Goal: Complete Application Form: Complete application form

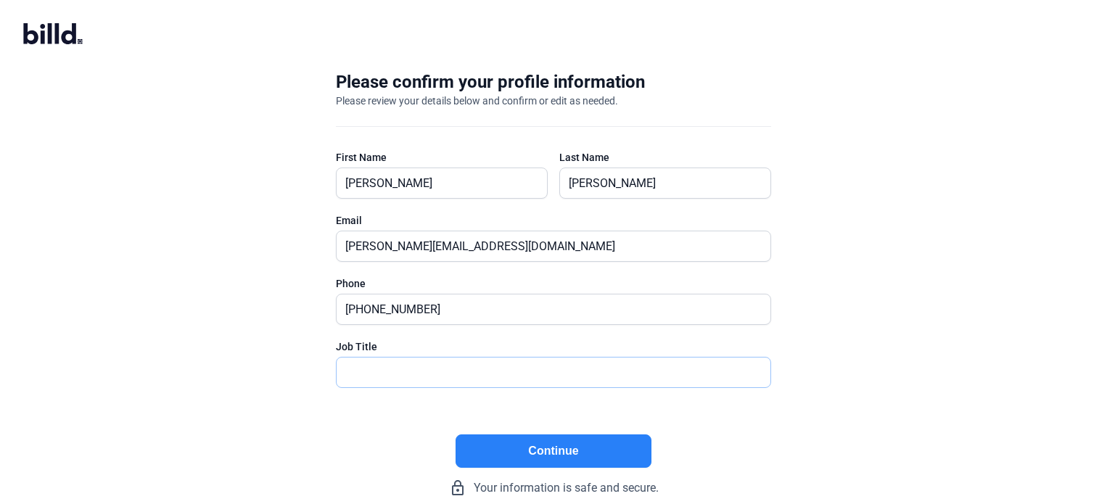
click at [440, 366] on input "text" at bounding box center [546, 373] width 418 height 30
type input "Founder"
click at [551, 453] on button "Continue" at bounding box center [554, 451] width 196 height 33
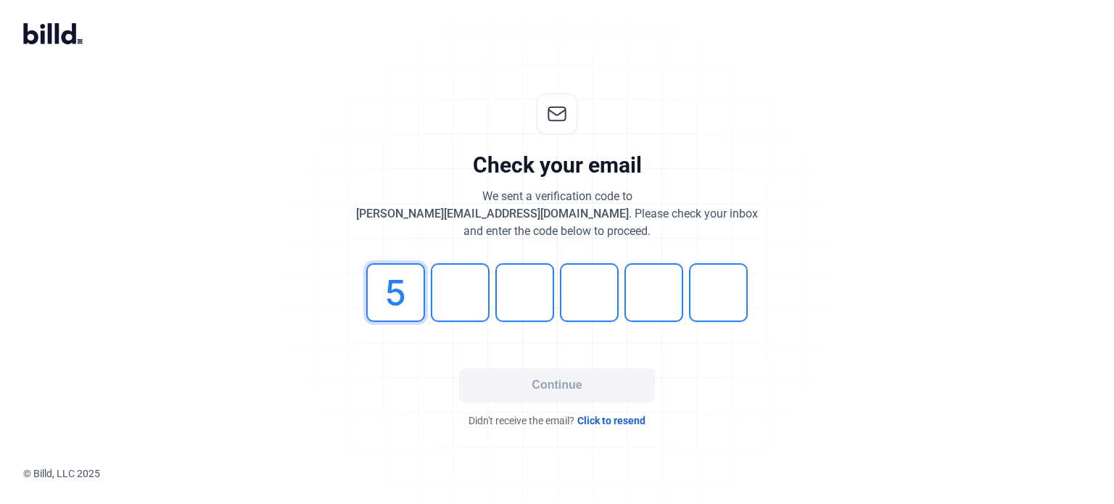
type input "5"
type input "6"
type input "0"
type input "6"
type input "1"
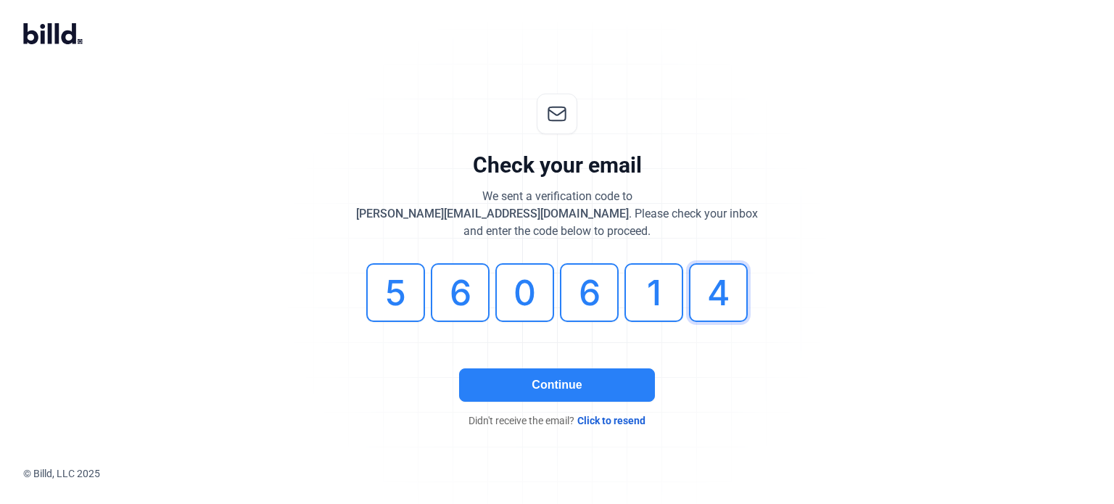
type input "4"
click at [503, 409] on div "Continue Didn't receive the email? Click to resend" at bounding box center [557, 398] width 435 height 59
click at [511, 388] on button "Continue" at bounding box center [557, 385] width 196 height 33
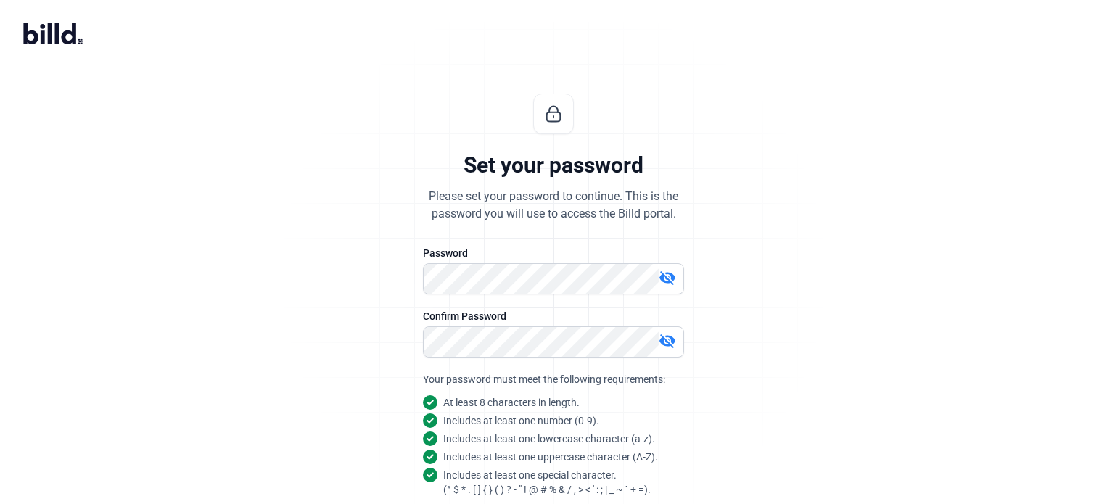
scroll to position [139, 0]
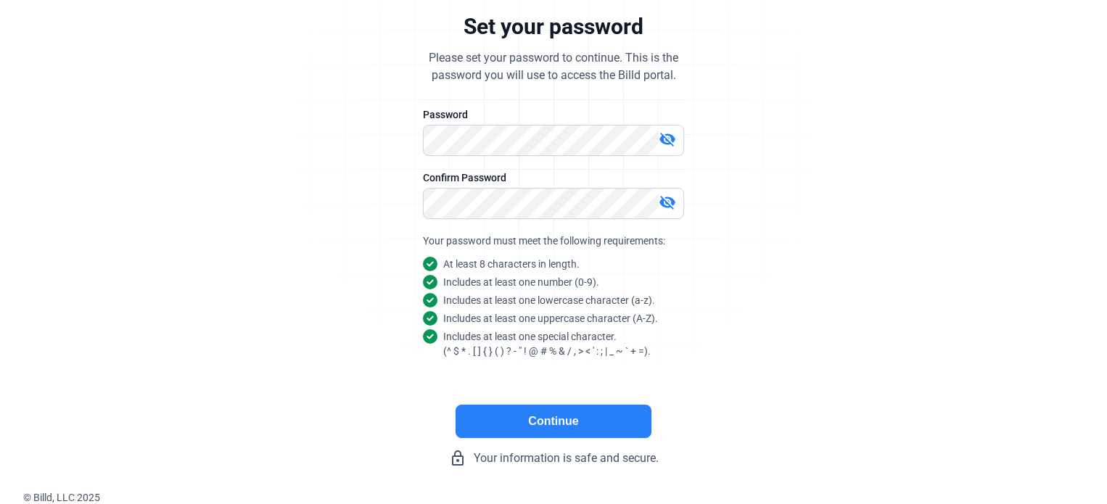
click at [588, 422] on button "Continue" at bounding box center [554, 421] width 196 height 33
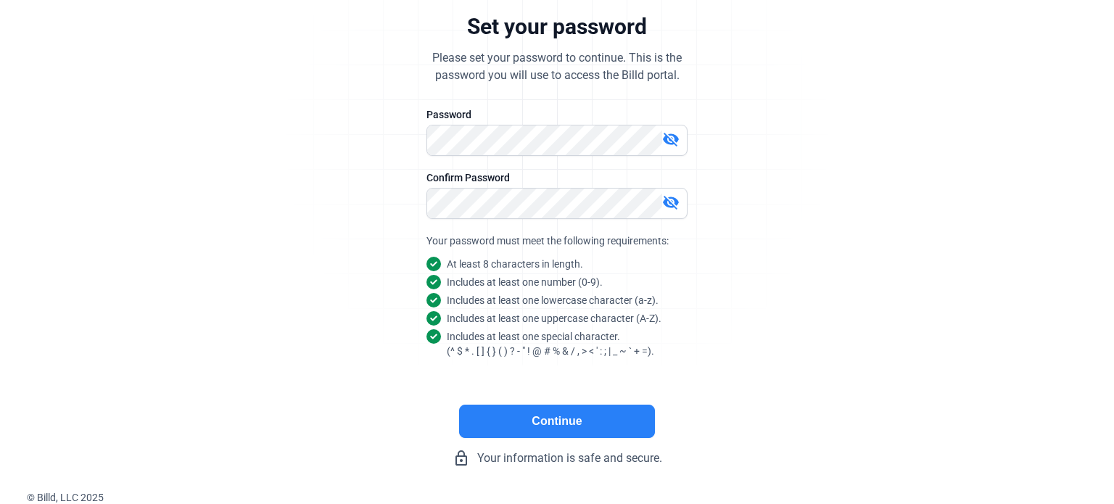
scroll to position [0, 0]
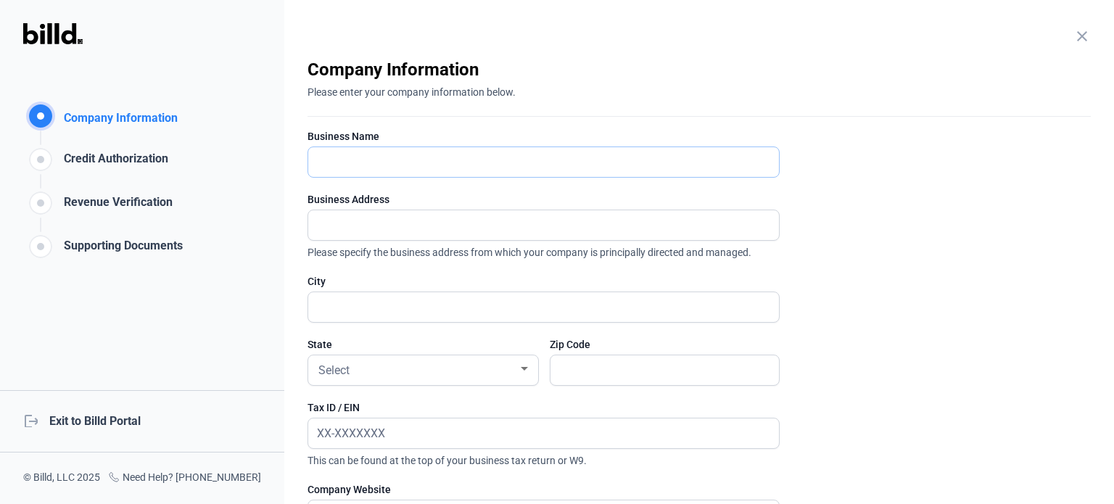
click at [451, 167] on input "text" at bounding box center [535, 162] width 455 height 30
type input "Unified Board Operations, LLC"
type input "[STREET_ADDRESS]"
click at [360, 303] on input "text" at bounding box center [543, 307] width 471 height 30
type input "La Crosse"
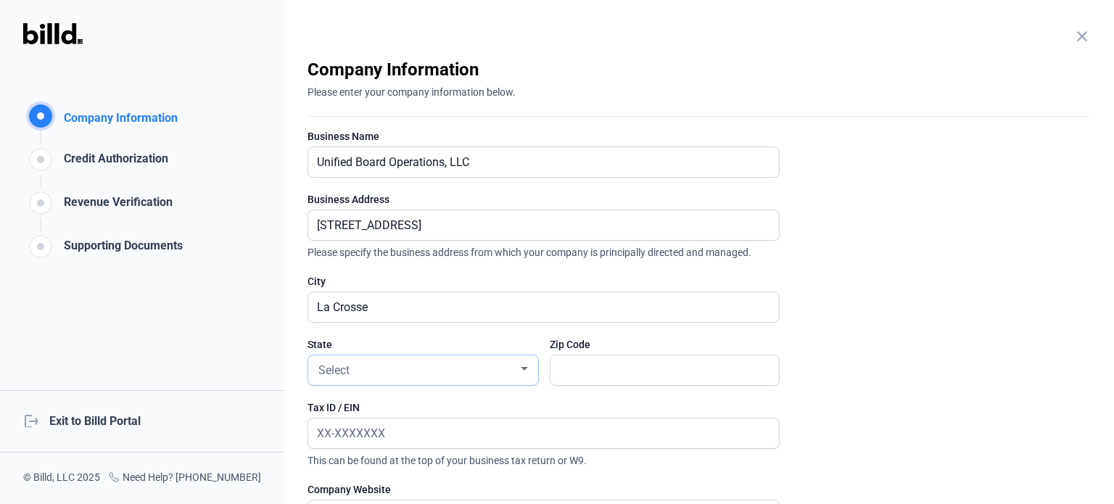
click at [360, 369] on div "Select" at bounding box center [417, 369] width 202 height 20
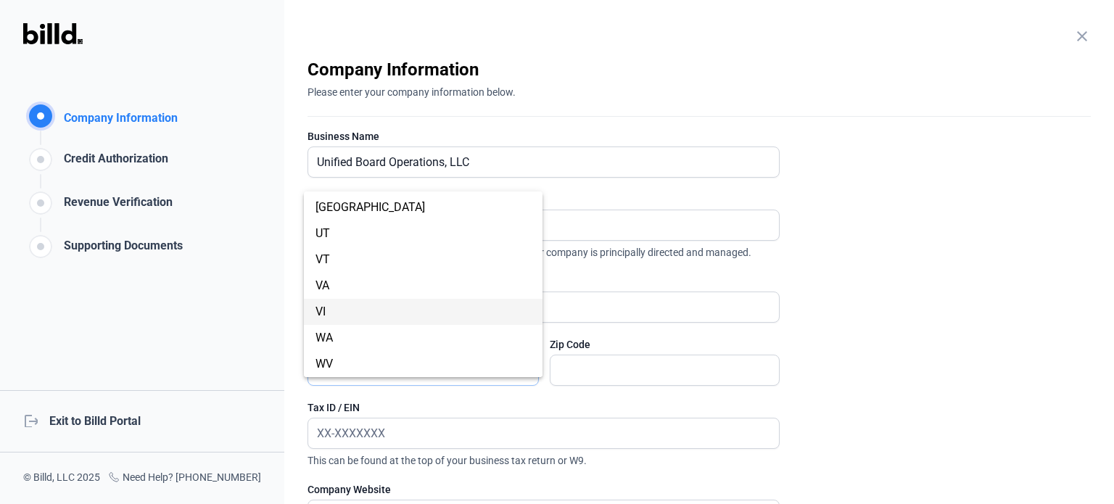
scroll to position [1146, 0]
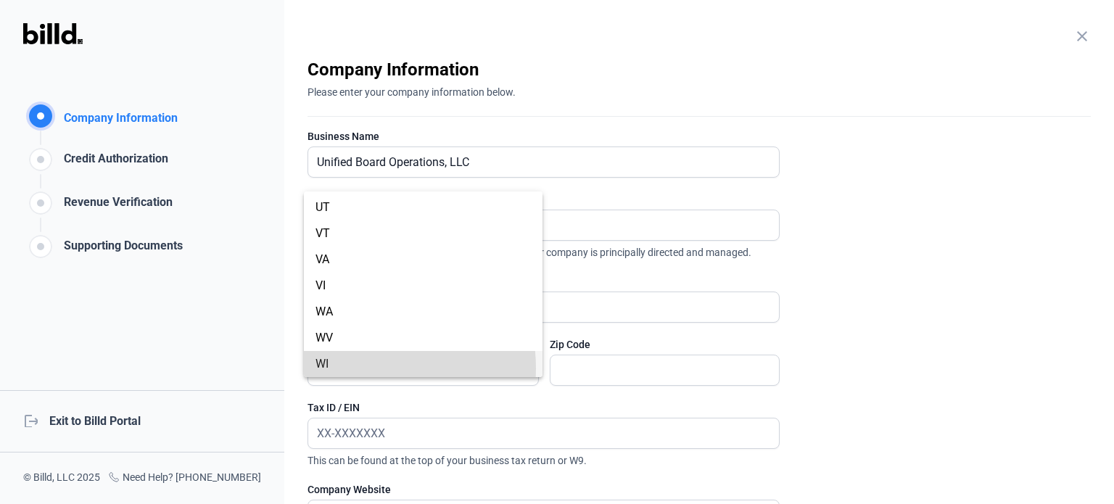
click at [355, 368] on span "WI" at bounding box center [423, 364] width 215 height 26
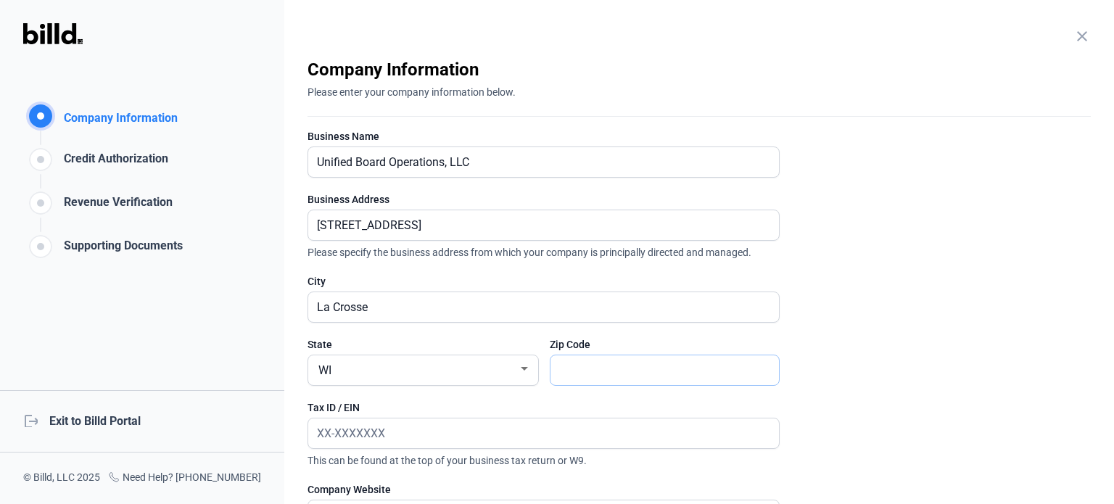
click at [588, 371] on input "text" at bounding box center [657, 370] width 213 height 30
type input "54601"
click at [386, 419] on input "text" at bounding box center [543, 434] width 471 height 30
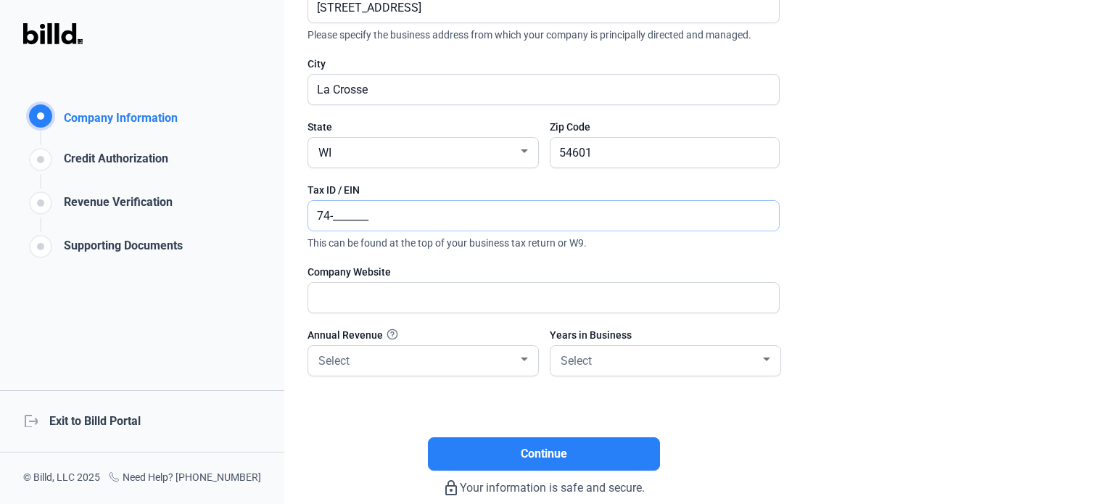
type input "74-_______"
click at [384, 308] on input "text" at bounding box center [535, 298] width 455 height 30
type input "[DOMAIN_NAME]"
click at [383, 364] on div "Select" at bounding box center [417, 360] width 202 height 20
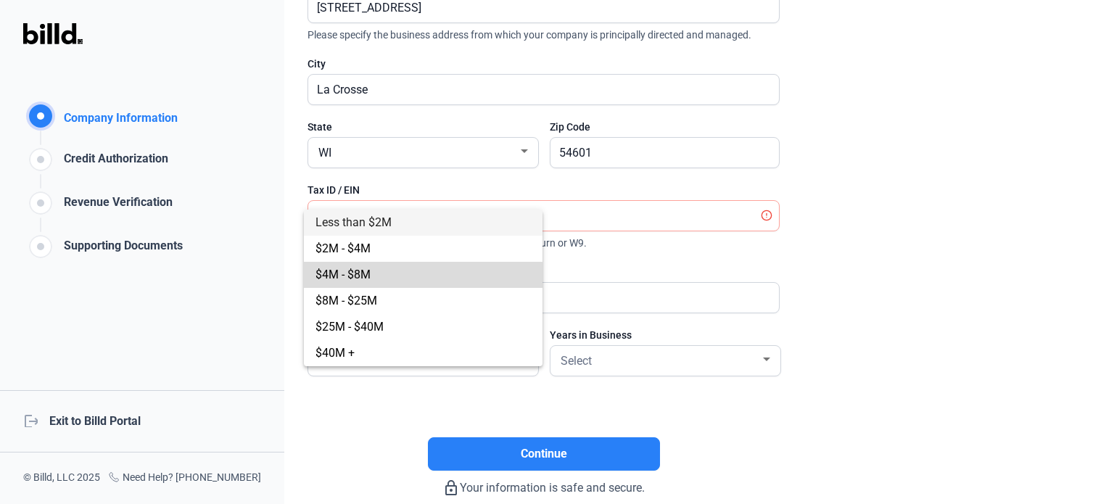
click at [373, 279] on span "$4M - $8M" at bounding box center [423, 275] width 215 height 26
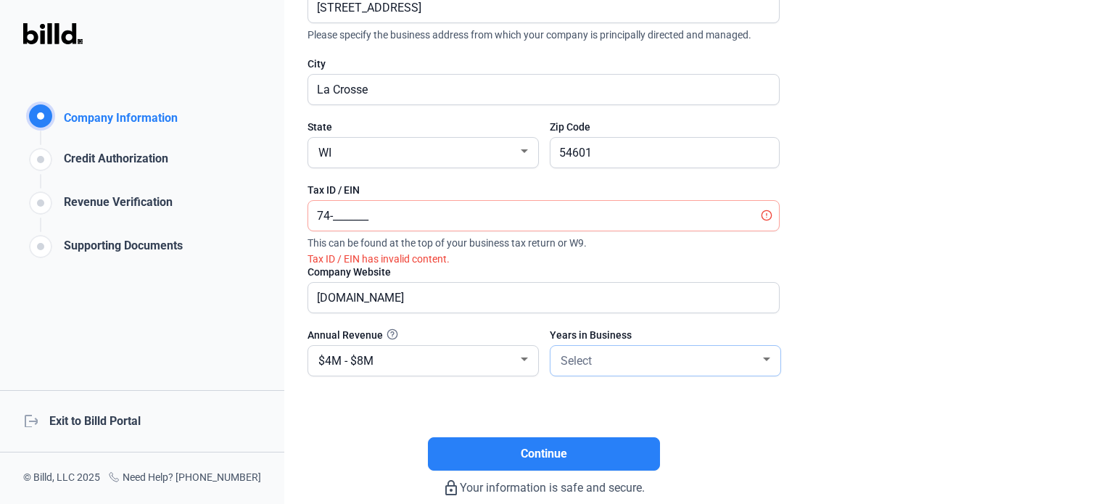
click at [649, 360] on div "Select" at bounding box center [659, 360] width 202 height 20
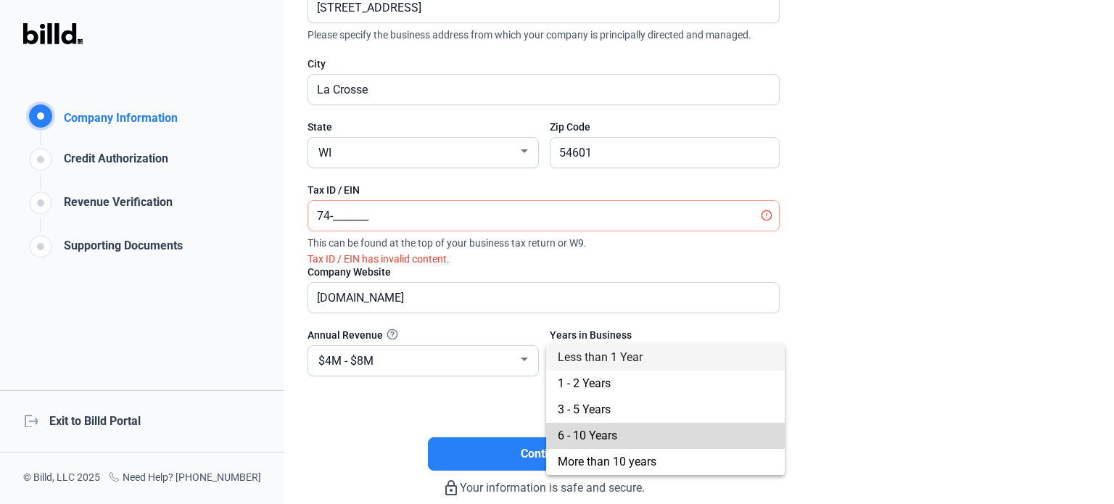
click at [630, 430] on span "6 - 10 Years" at bounding box center [665, 436] width 215 height 26
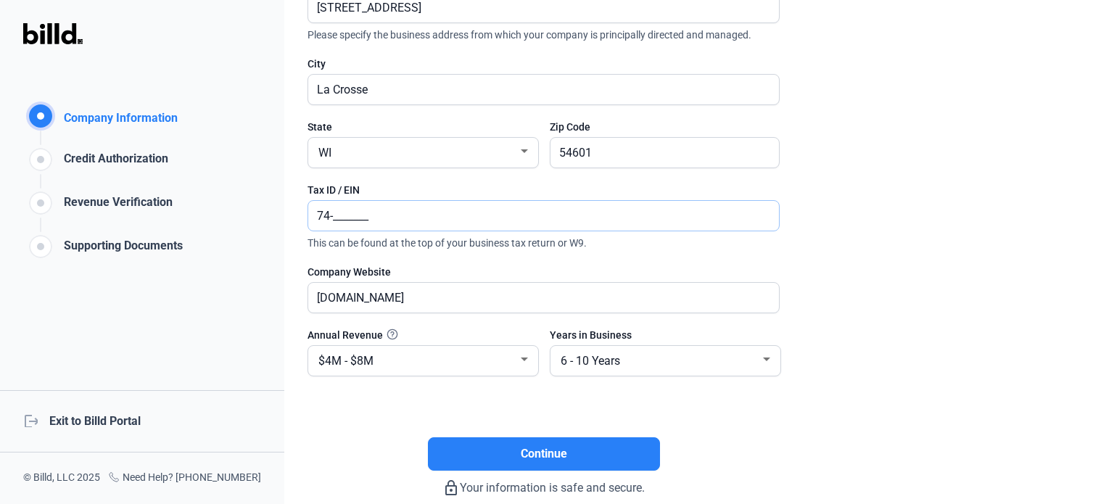
drag, startPoint x: 357, startPoint y: 217, endPoint x: 255, endPoint y: 213, distance: 101.6
click at [255, 213] on div "Company Information Company Information Credit Authorization Revenue Verificati…" at bounding box center [557, 252] width 1114 height 504
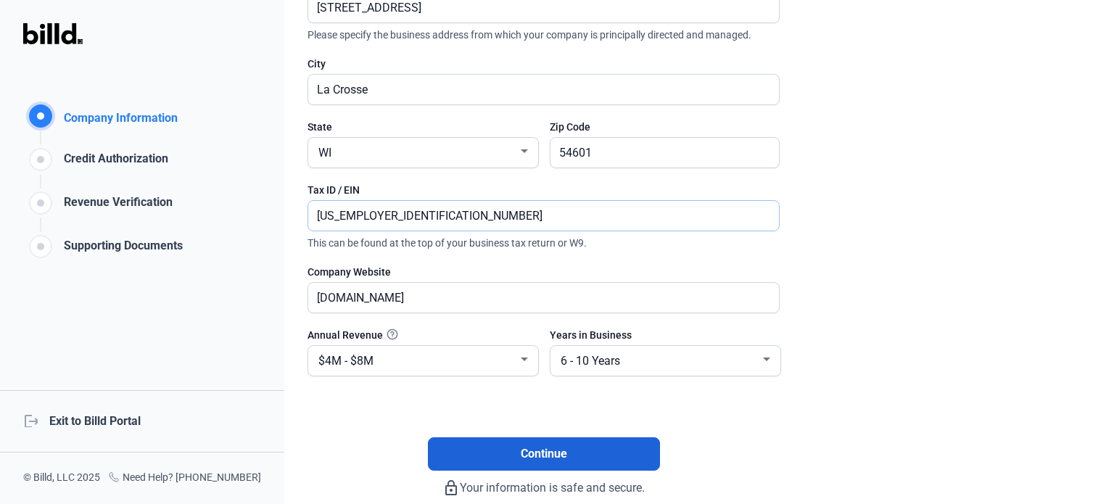
type input "[US_EMPLOYER_IDENTIFICATION_NUMBER]"
click at [539, 464] on button "Continue" at bounding box center [544, 453] width 232 height 33
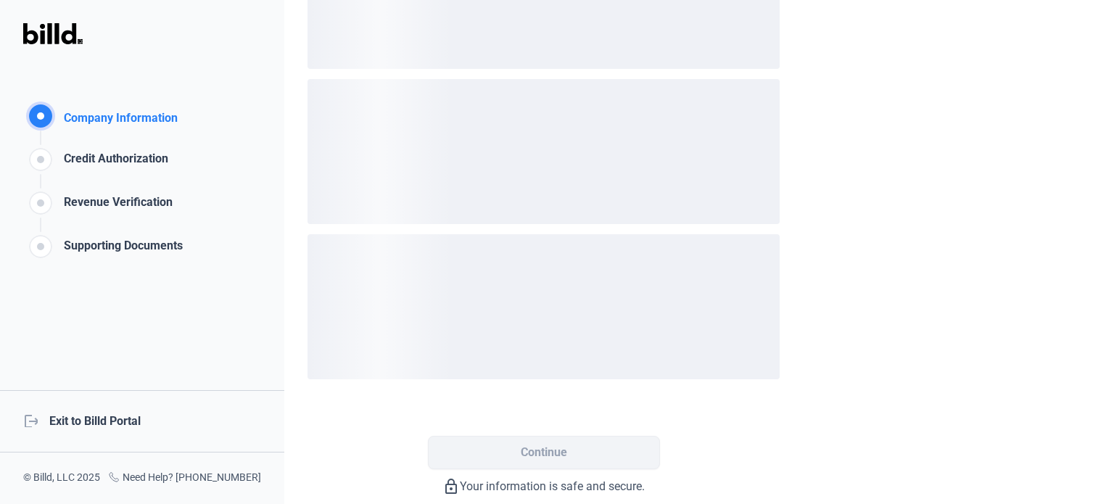
scroll to position [0, 0]
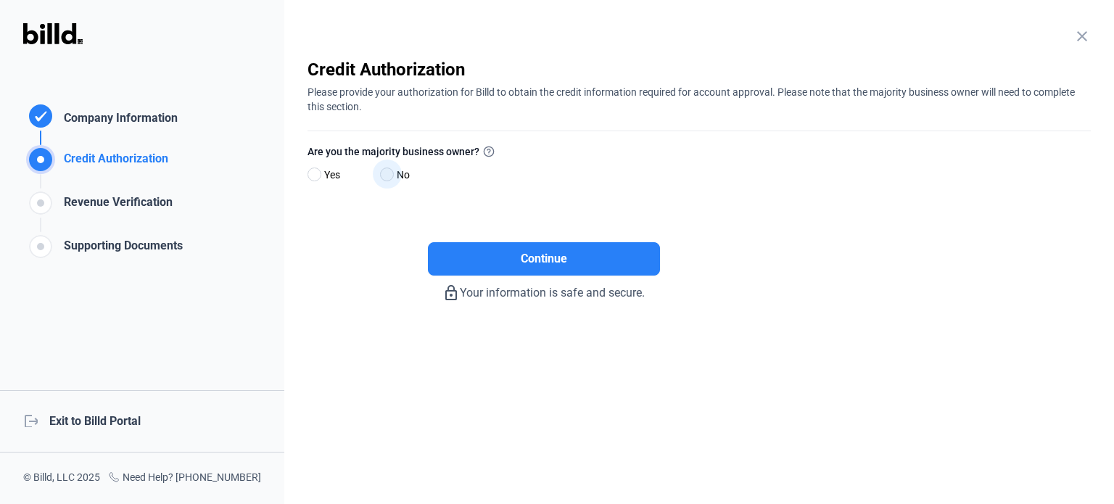
click at [386, 172] on span at bounding box center [387, 175] width 14 height 14
click at [386, 172] on input "No" at bounding box center [385, 175] width 11 height 11
radio input "true"
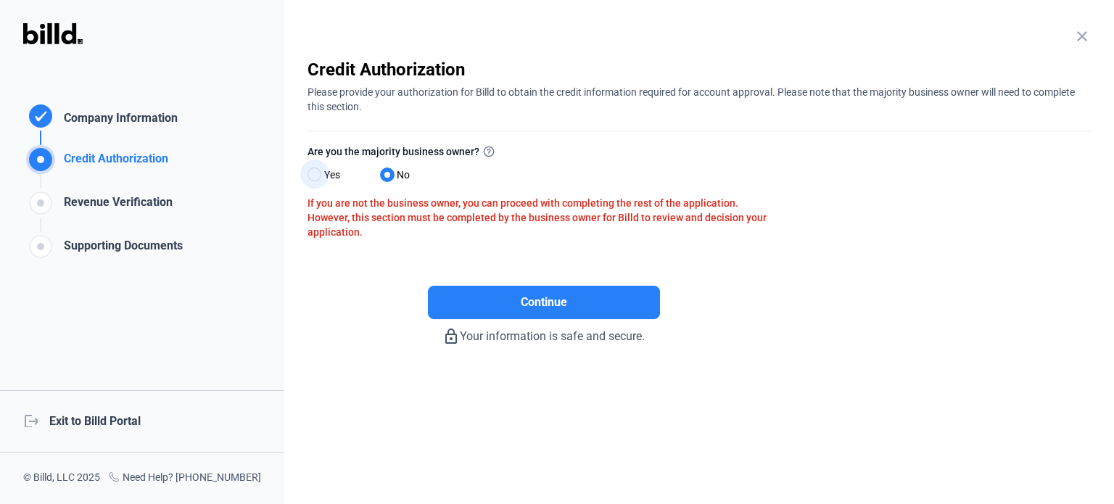
click at [320, 166] on span "Yes" at bounding box center [329, 174] width 22 height 17
click at [318, 170] on input "Yes" at bounding box center [313, 175] width 11 height 11
radio input "true"
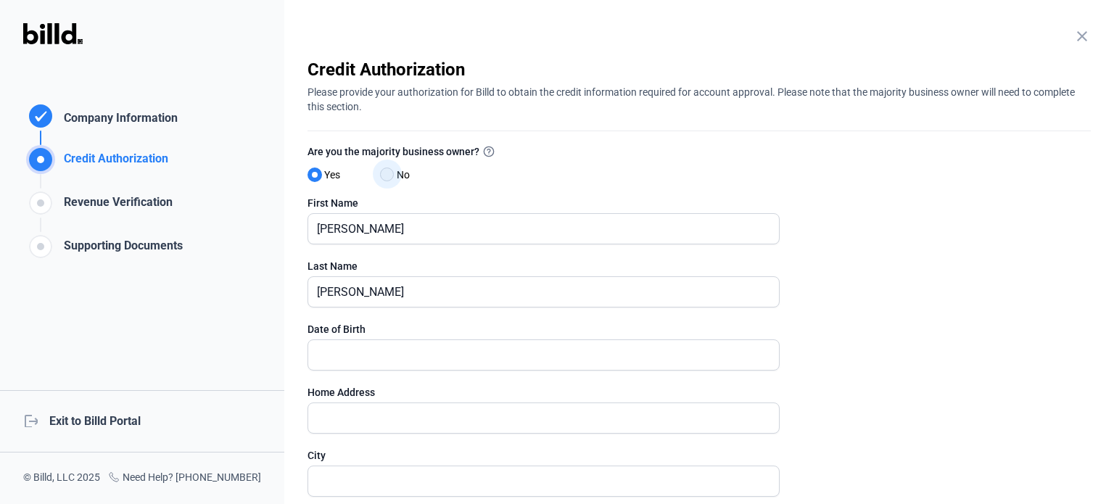
click at [387, 177] on span at bounding box center [387, 175] width 14 height 14
click at [387, 177] on input "No" at bounding box center [385, 175] width 11 height 11
radio input "true"
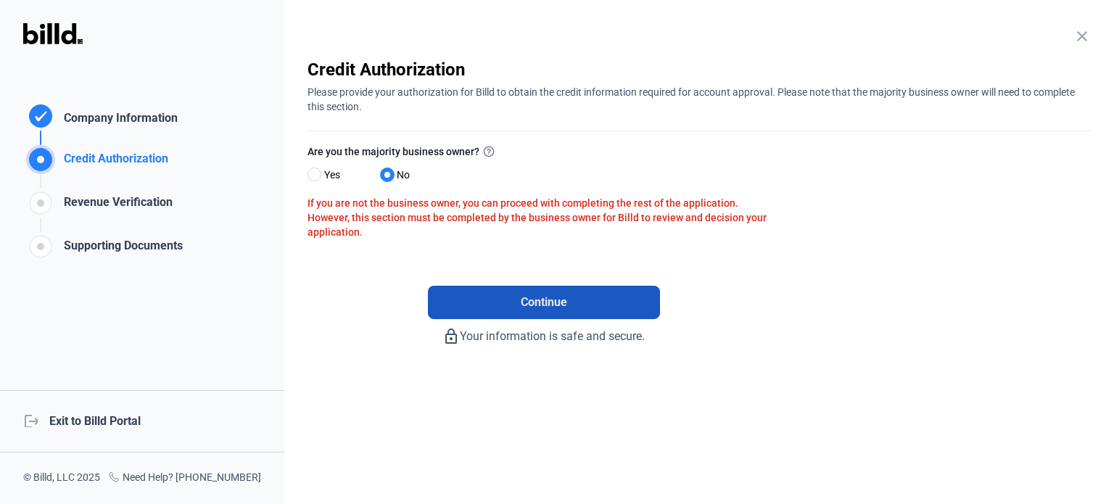
click at [541, 304] on span "Continue" at bounding box center [544, 302] width 46 height 17
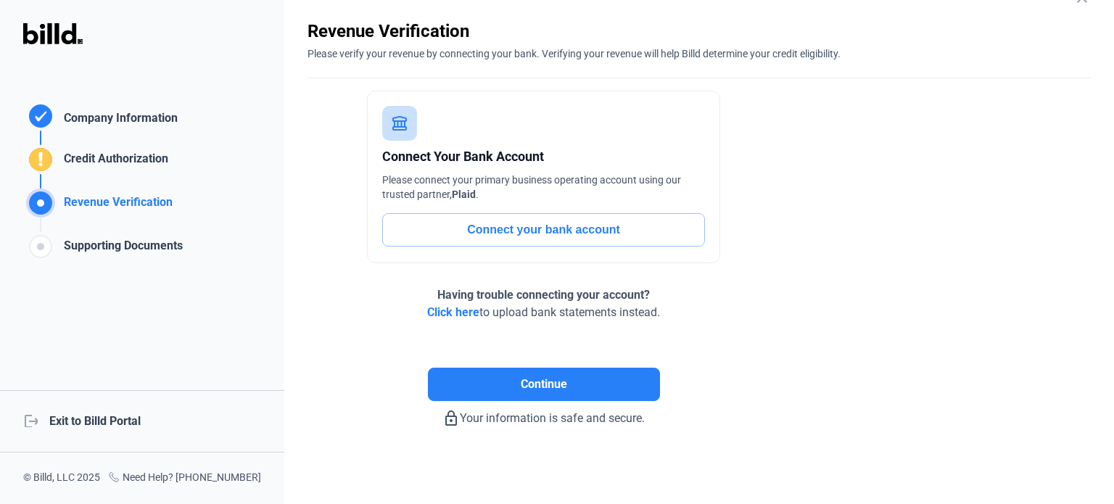
scroll to position [41, 0]
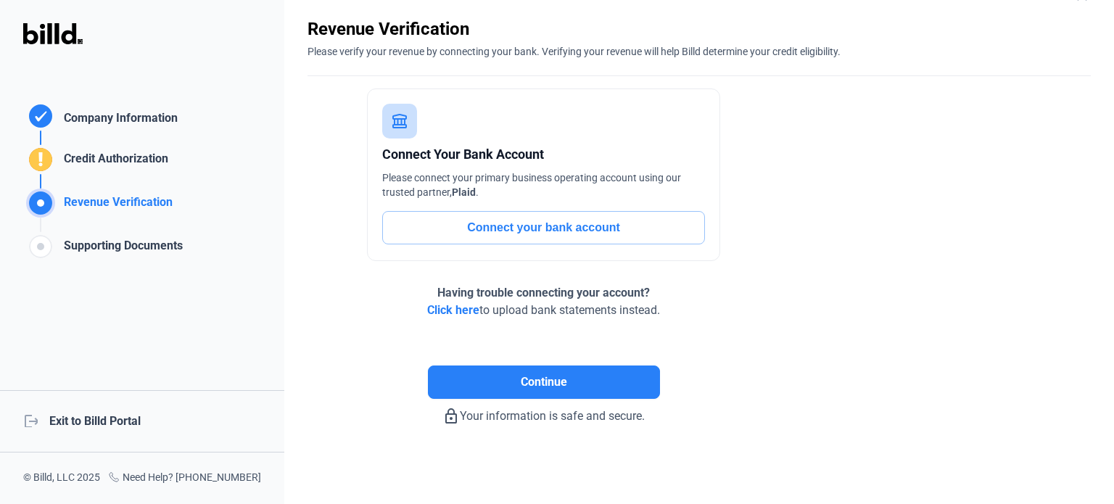
click at [554, 224] on button "Connect your bank account" at bounding box center [543, 227] width 323 height 33
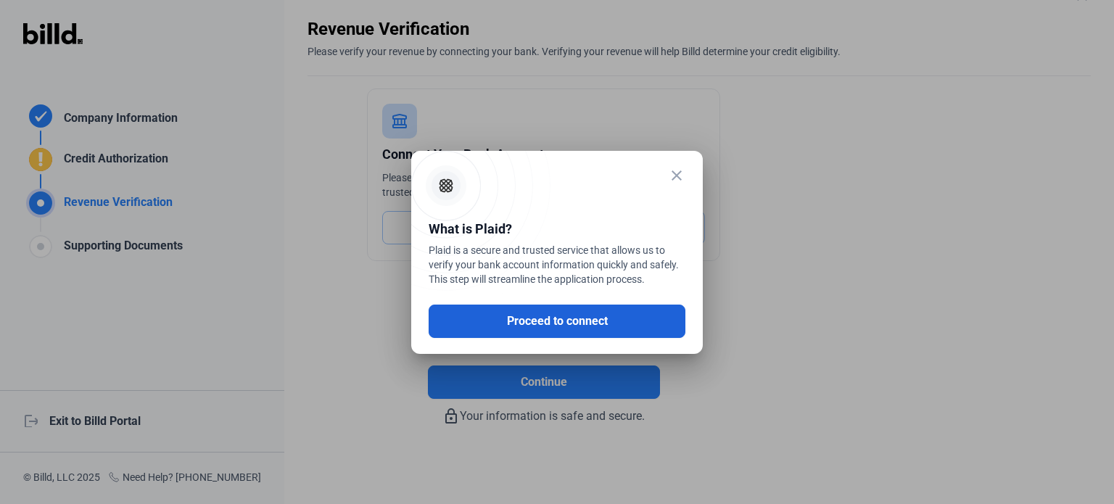
click at [547, 317] on button "Proceed to connect" at bounding box center [557, 321] width 257 height 33
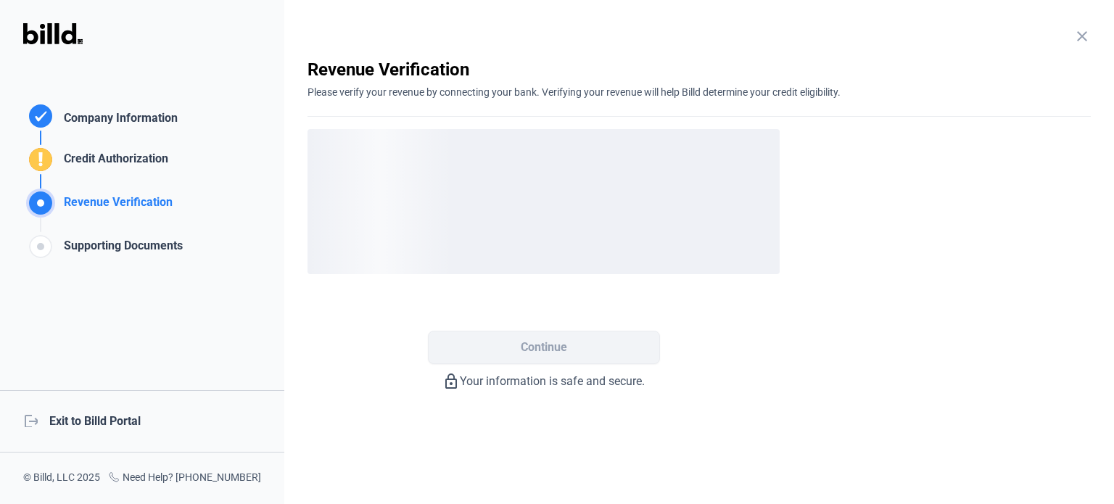
scroll to position [0, 0]
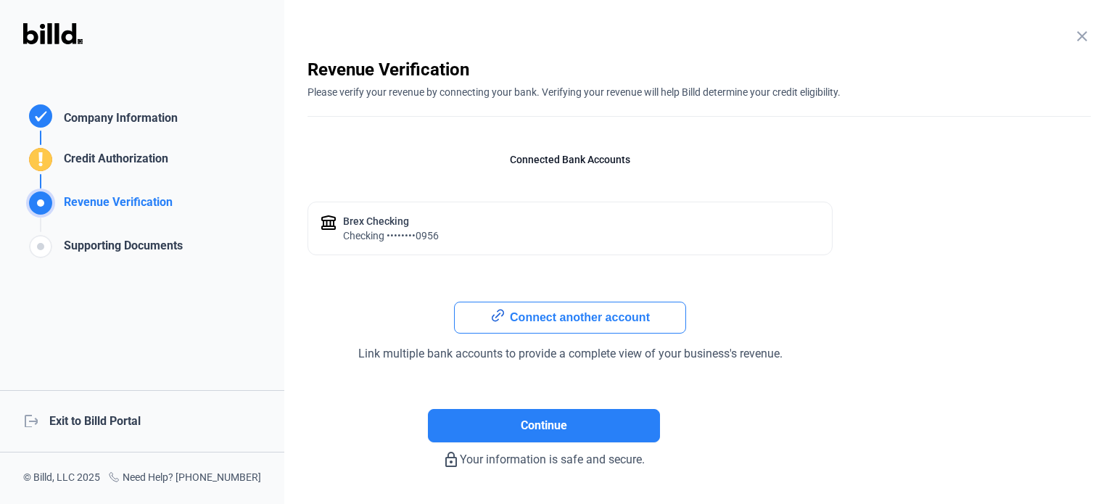
click at [597, 324] on button "Connect another account" at bounding box center [570, 318] width 232 height 32
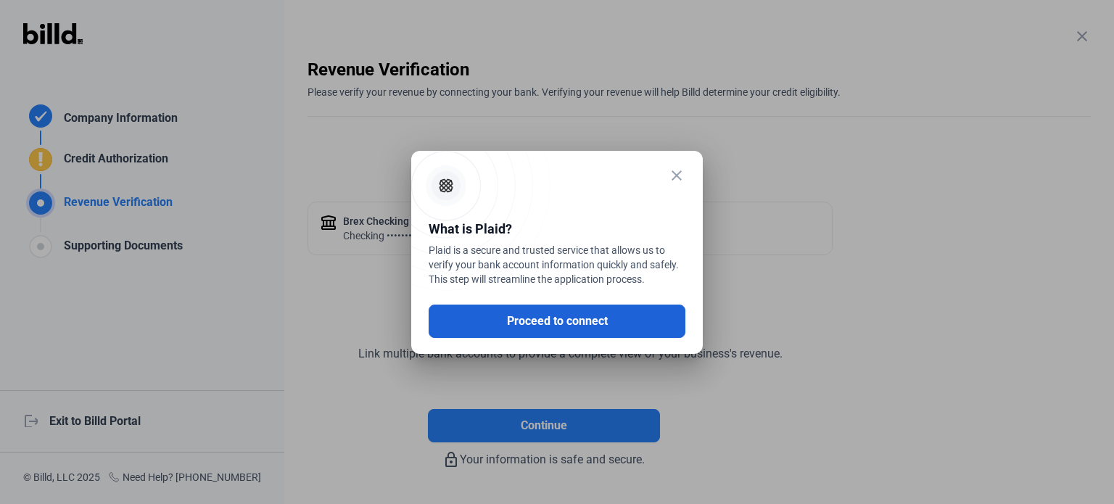
click at [588, 323] on button "Proceed to connect" at bounding box center [557, 321] width 257 height 33
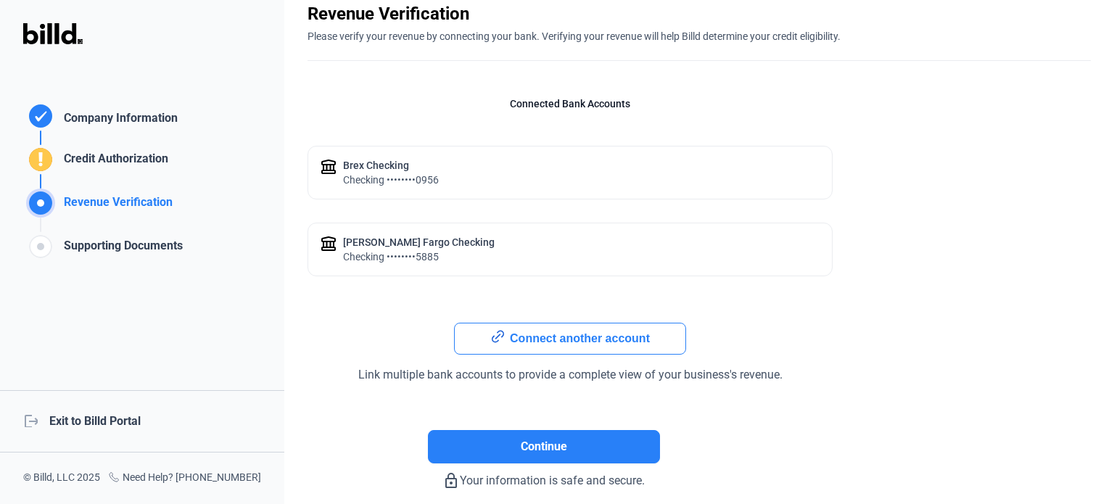
scroll to position [120, 0]
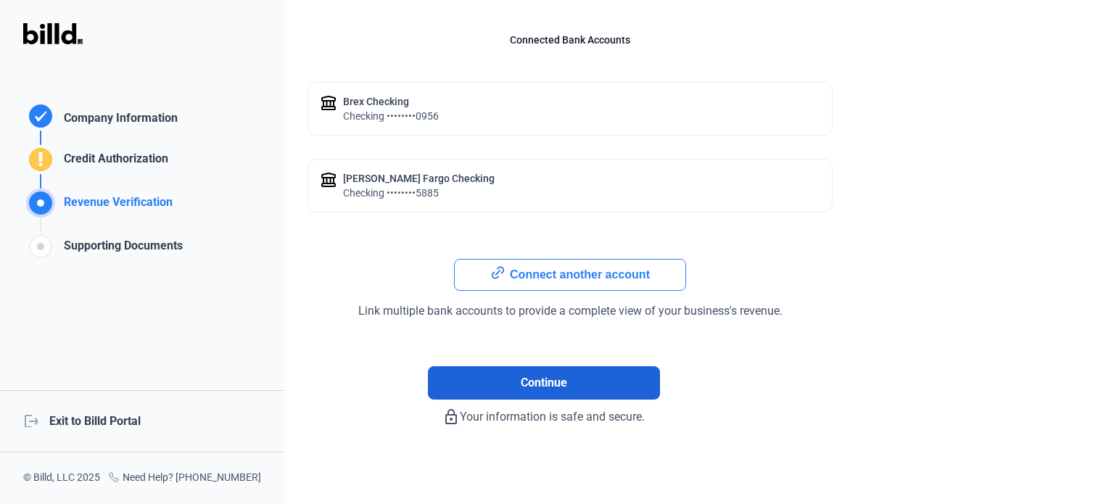
click at [530, 378] on span "Continue" at bounding box center [544, 382] width 46 height 17
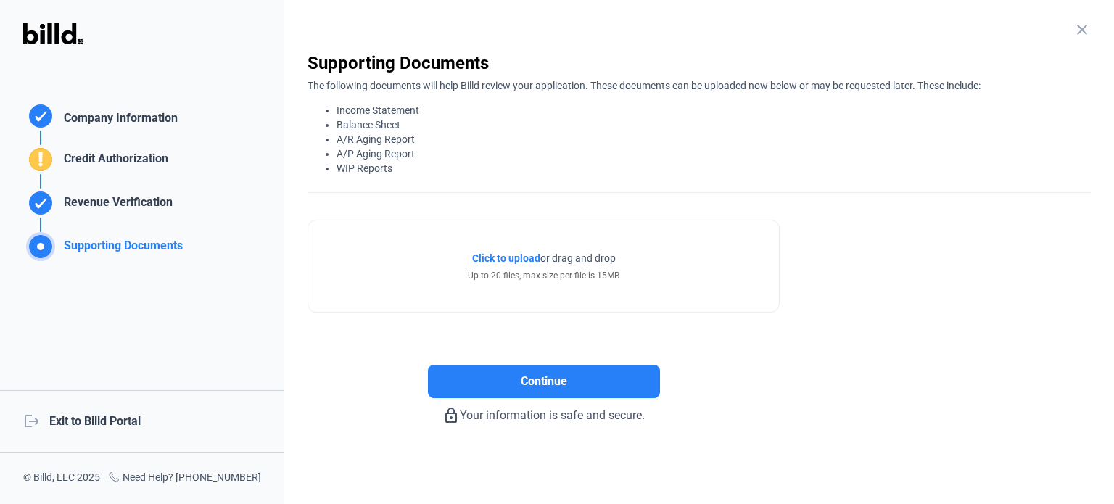
scroll to position [6, 0]
drag, startPoint x: 400, startPoint y: 164, endPoint x: 351, endPoint y: 171, distance: 49.1
click at [302, 171] on div "close Company Information Please enter your company information below. Business…" at bounding box center [699, 252] width 830 height 504
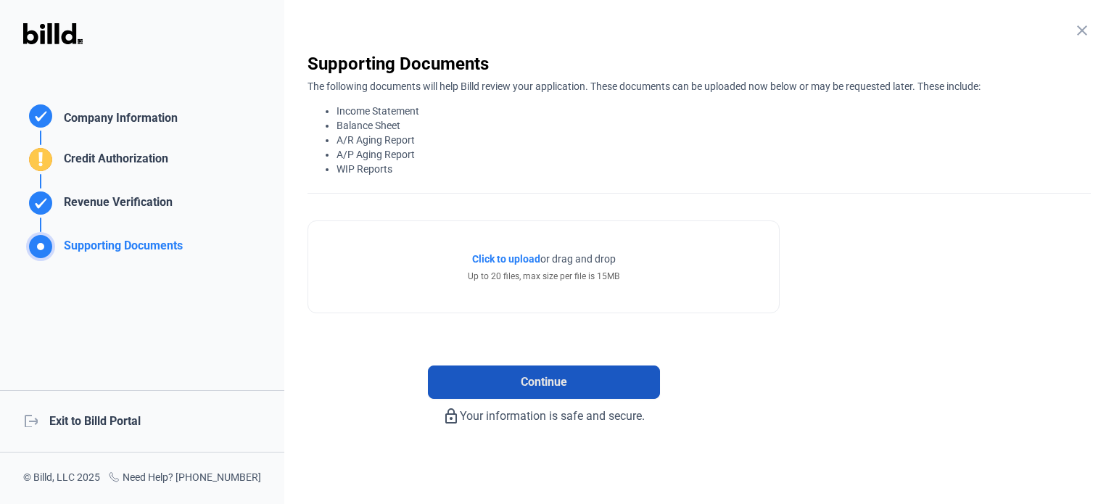
click at [562, 382] on span "Continue" at bounding box center [544, 382] width 46 height 17
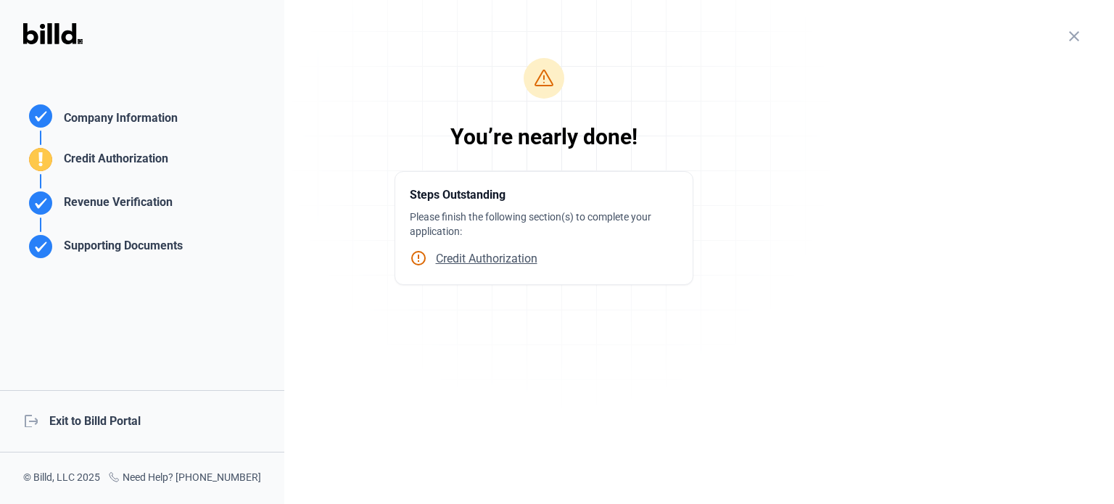
click at [473, 257] on span "Credit Authorization" at bounding box center [482, 259] width 110 height 14
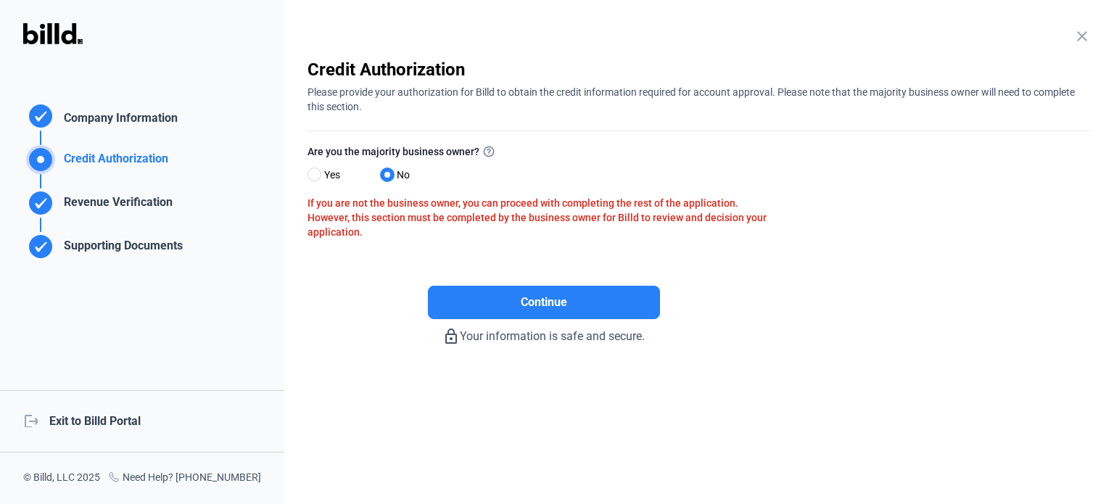
drag, startPoint x: 376, startPoint y: 218, endPoint x: 749, endPoint y: 235, distance: 373.3
click at [749, 235] on div "If you are not the business owner, you can proceed with completing the rest of …" at bounding box center [544, 218] width 472 height 44
click at [542, 307] on span "Continue" at bounding box center [544, 302] width 46 height 17
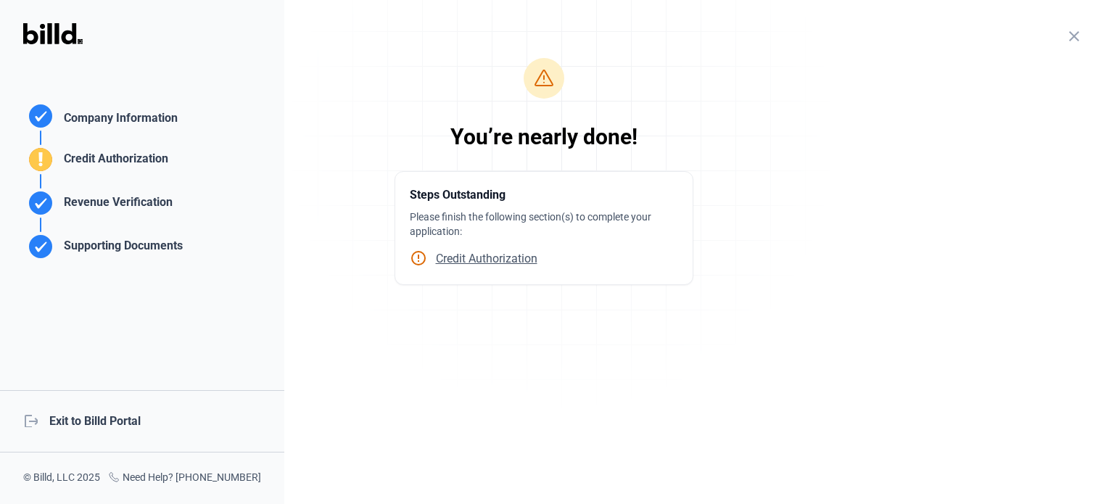
click at [485, 258] on span "Credit Authorization" at bounding box center [482, 259] width 110 height 14
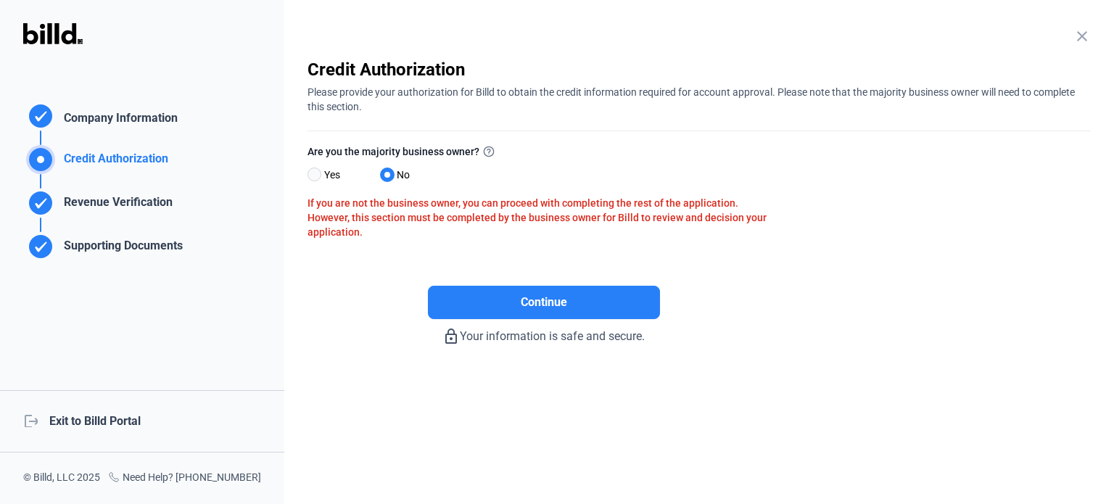
click at [314, 176] on span at bounding box center [315, 175] width 14 height 14
click at [314, 176] on input "Yes" at bounding box center [313, 175] width 11 height 11
radio input "true"
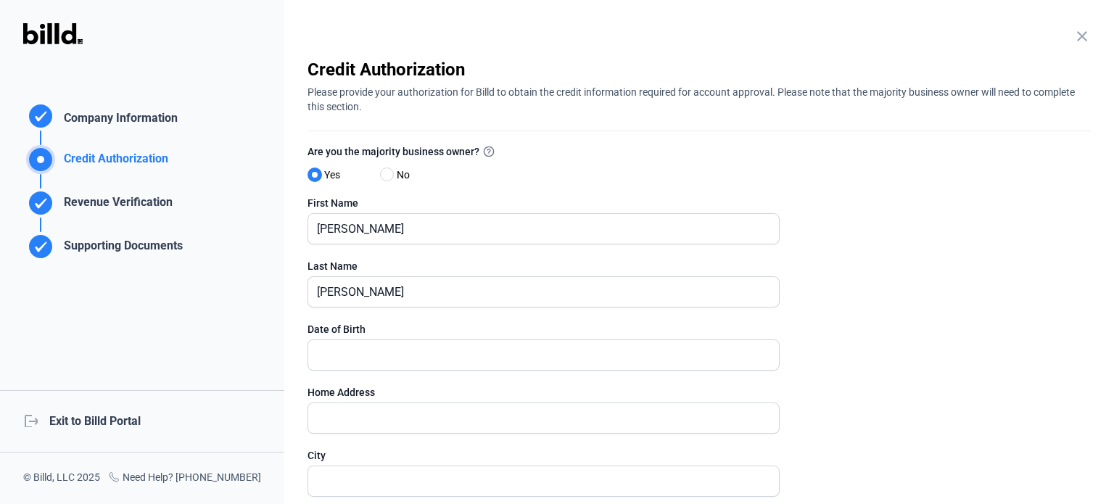
scroll to position [145, 0]
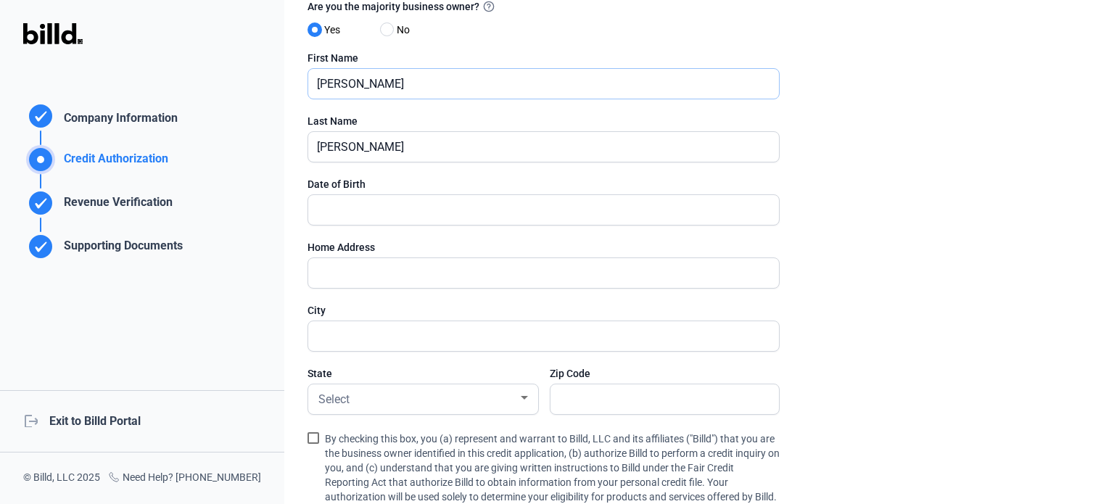
click at [329, 86] on input "[PERSON_NAME]" at bounding box center [535, 84] width 455 height 30
click at [332, 86] on input "[PERSON_NAME]" at bounding box center [543, 84] width 471 height 30
type input "[PERSON_NAME]"
click at [385, 207] on input "text" at bounding box center [543, 210] width 471 height 30
type input "[DATE]"
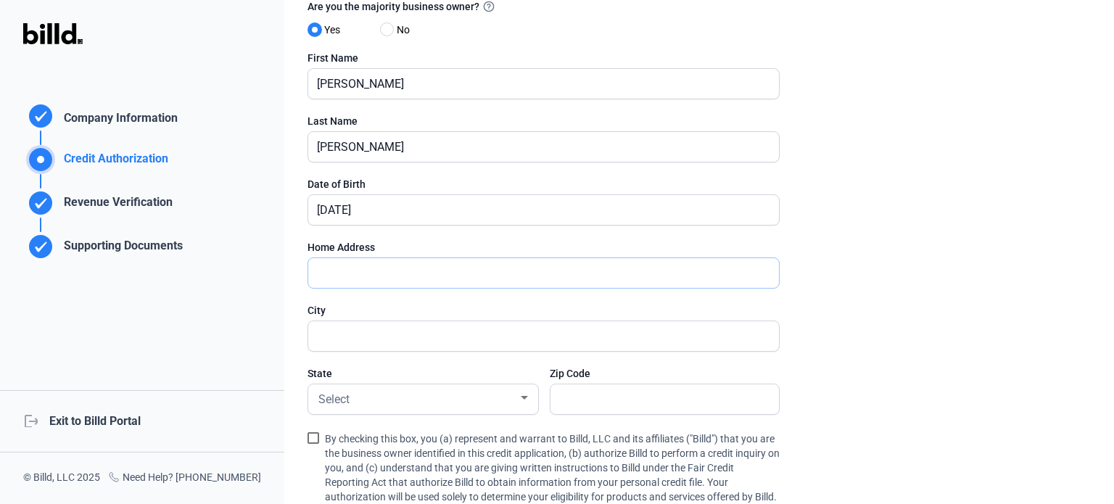
click at [381, 274] on input "text" at bounding box center [535, 273] width 455 height 30
type input "[STREET_ADDRESS]"
type input "La Crosse"
click at [421, 388] on div "Select" at bounding box center [417, 398] width 202 height 20
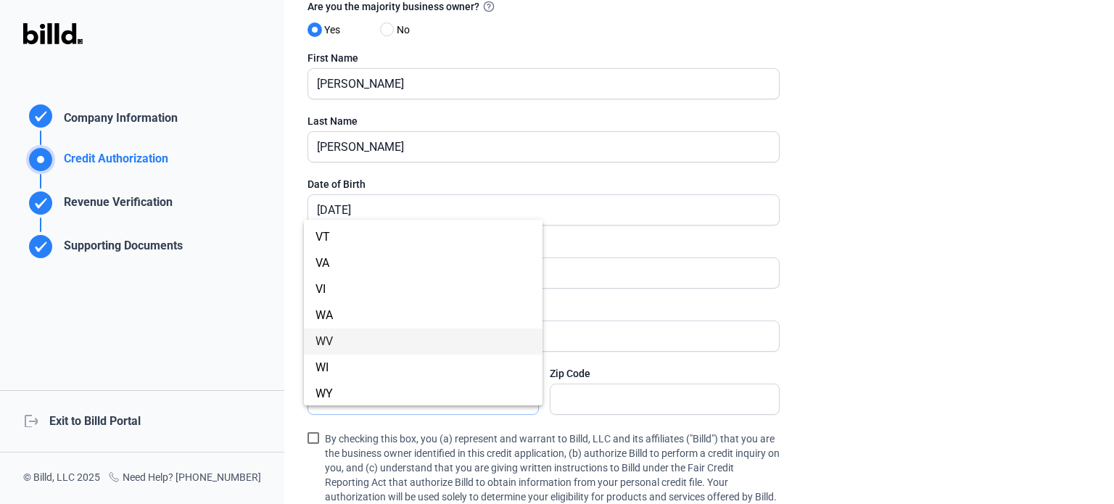
scroll to position [1172, 0]
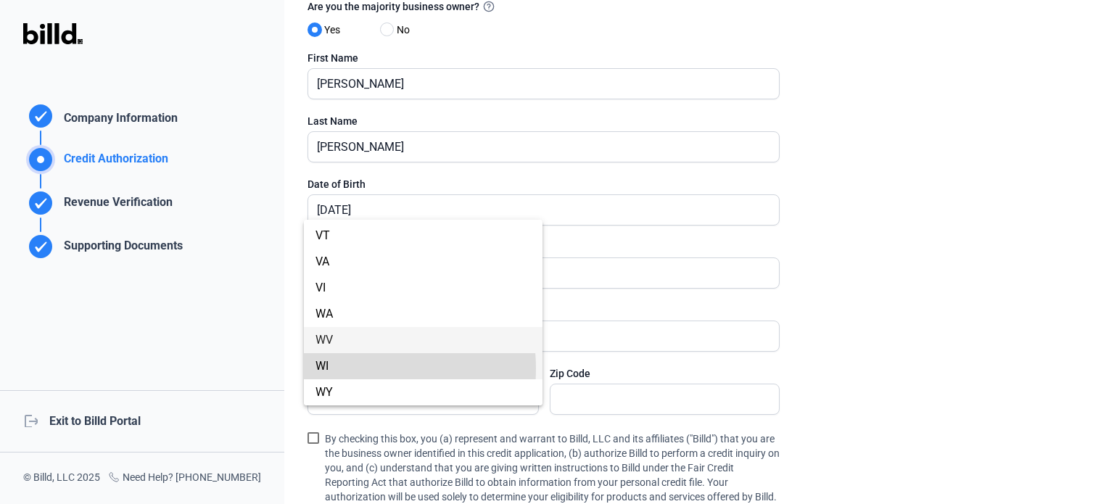
click at [335, 369] on span "WI" at bounding box center [423, 366] width 215 height 26
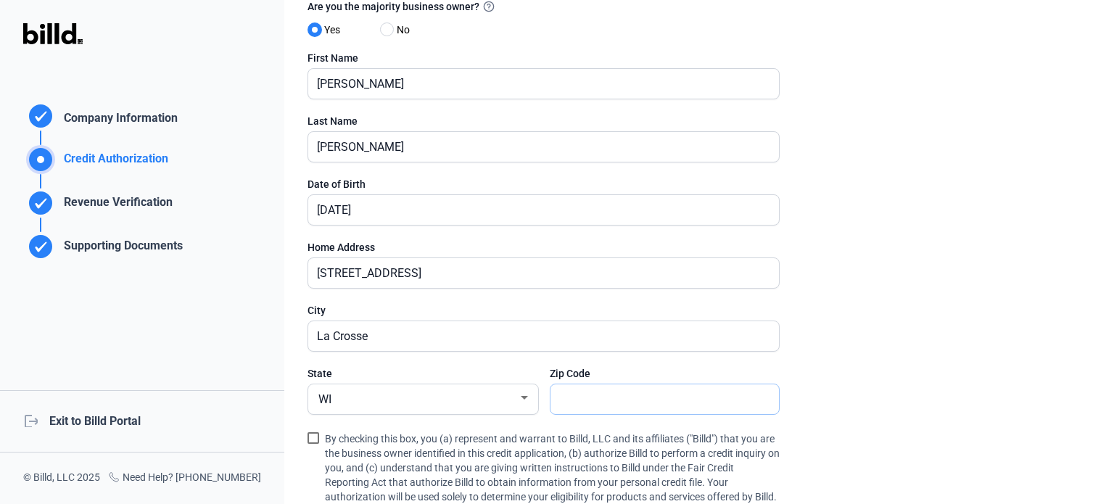
click at [662, 390] on input "text" at bounding box center [665, 399] width 229 height 30
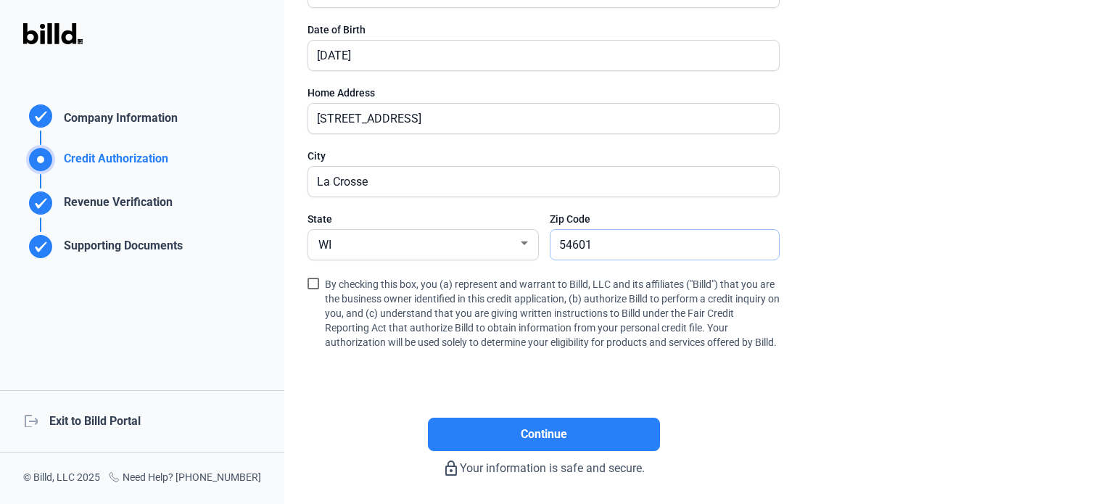
scroll to position [363, 0]
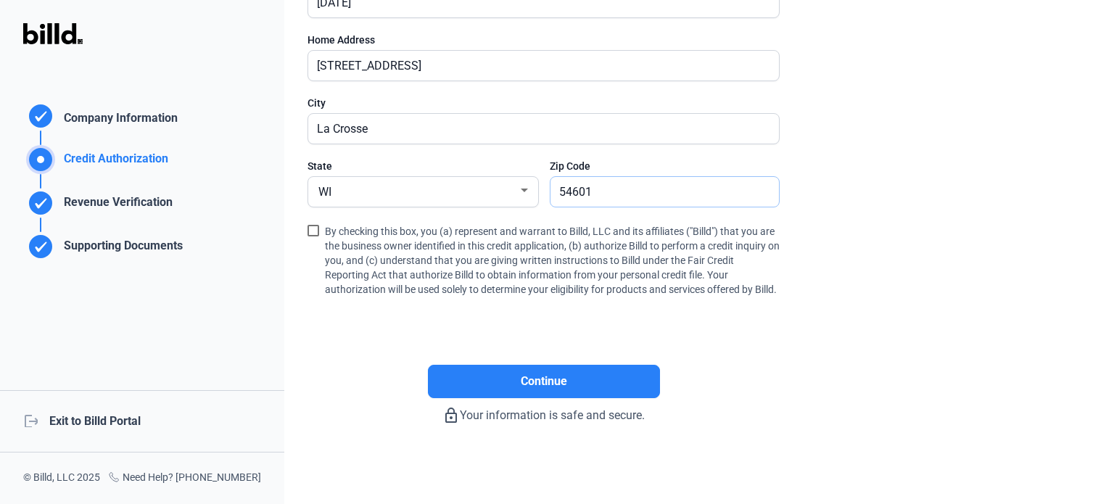
type input "54601"
click at [317, 229] on label "By checking this box, you (a) represent and warrant to Billd, LLC and its affil…" at bounding box center [544, 261] width 472 height 78
click at [0, 0] on input "By checking this box, you (a) represent and warrant to Billd, LLC and its affil…" at bounding box center [0, 0] width 0 height 0
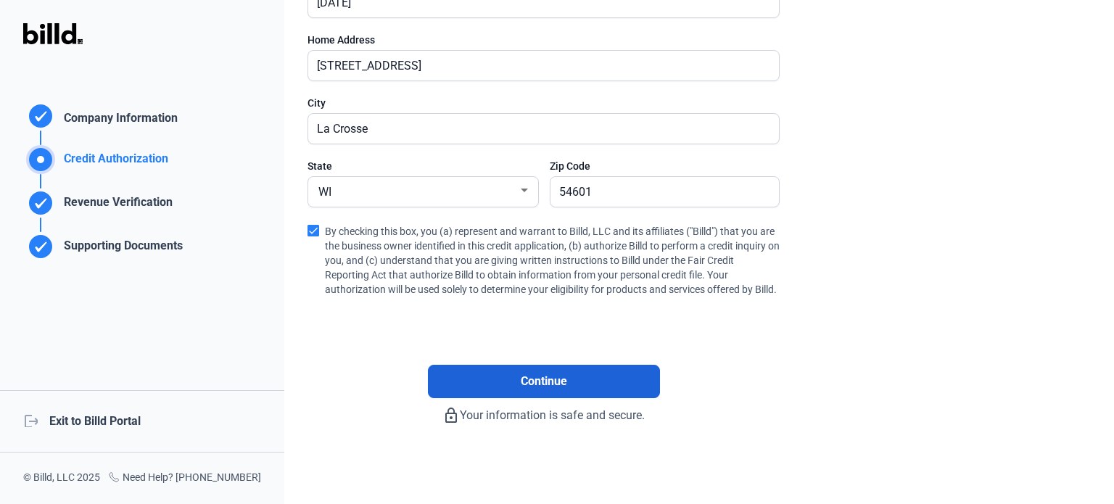
click at [499, 379] on button "Continue" at bounding box center [544, 381] width 232 height 33
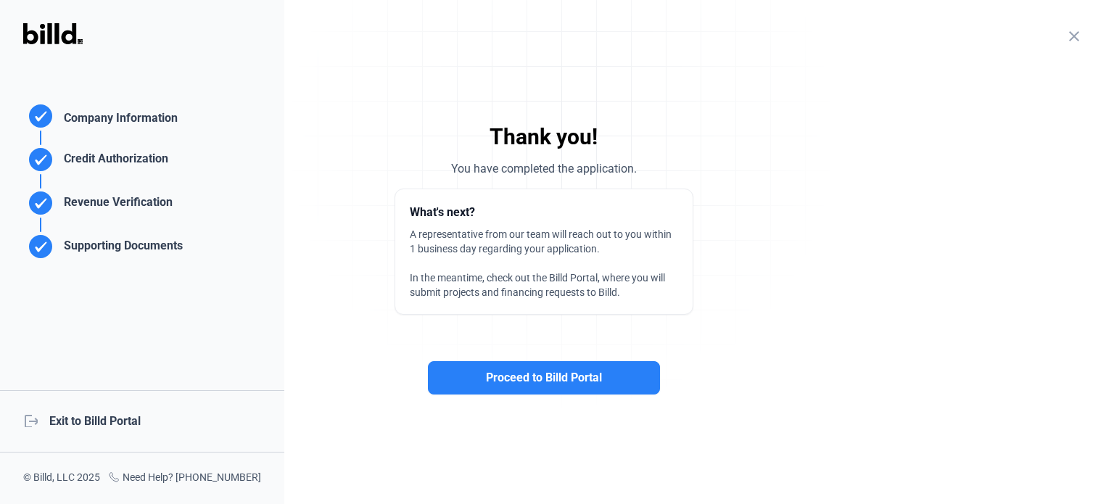
scroll to position [0, 0]
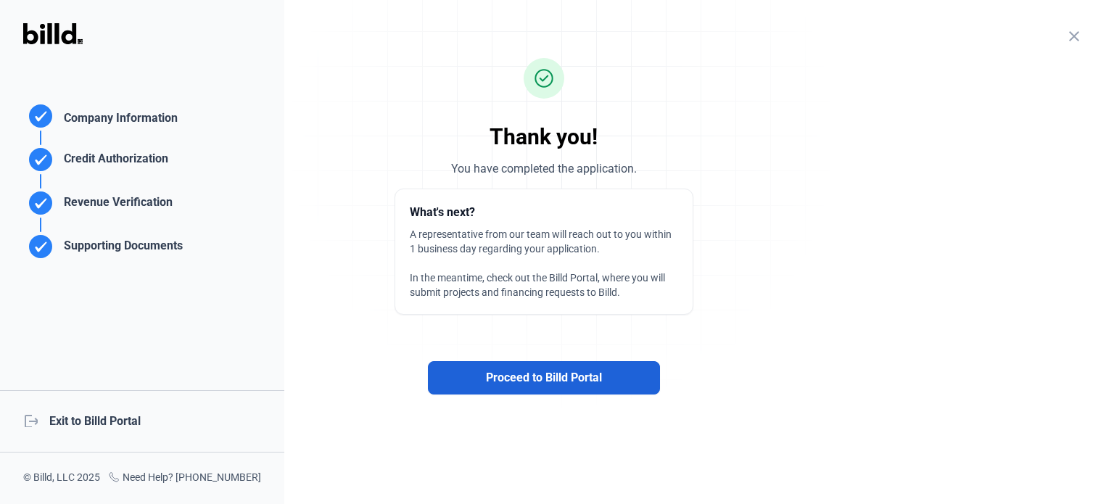
click at [514, 371] on span "Proceed to Billd Portal" at bounding box center [544, 377] width 116 height 17
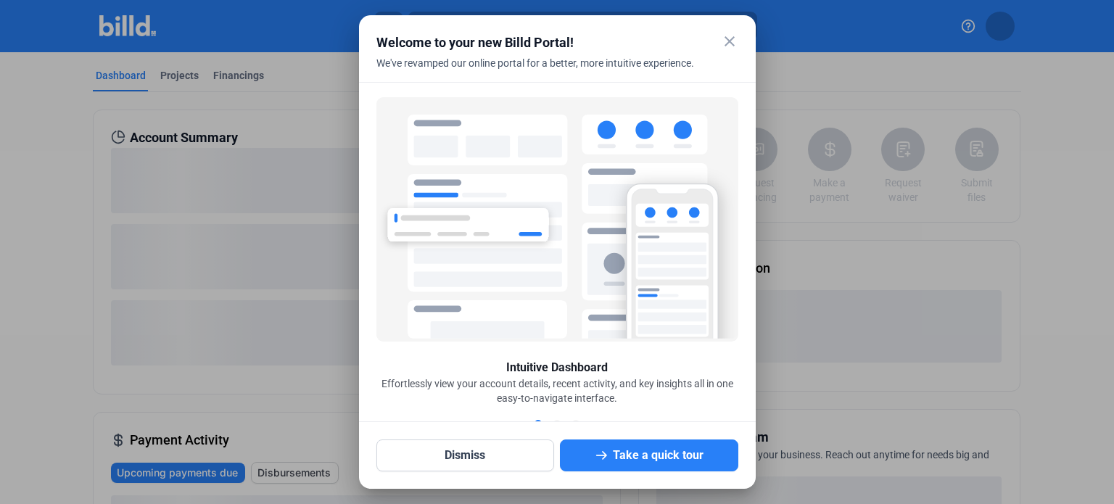
scroll to position [6, 0]
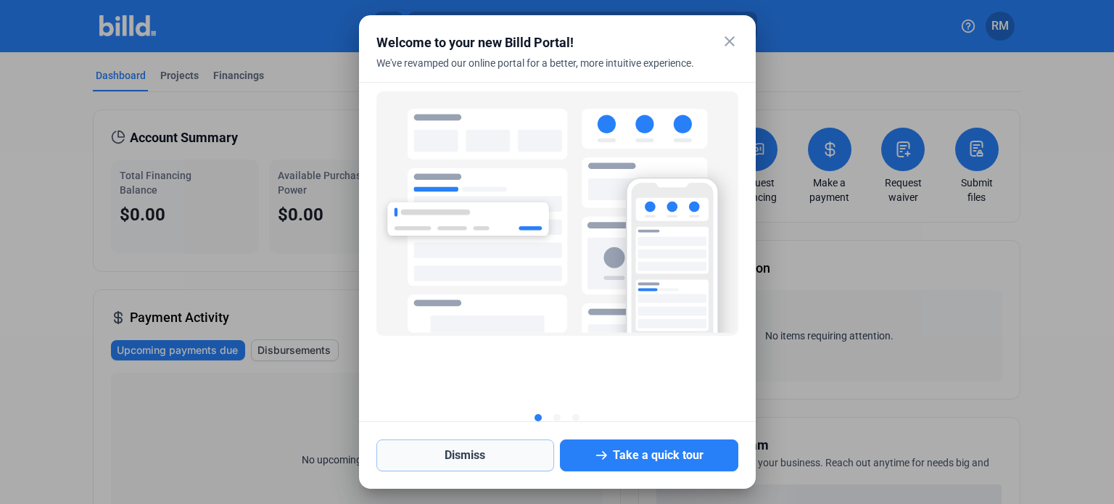
click at [440, 461] on button "Dismiss" at bounding box center [466, 456] width 178 height 32
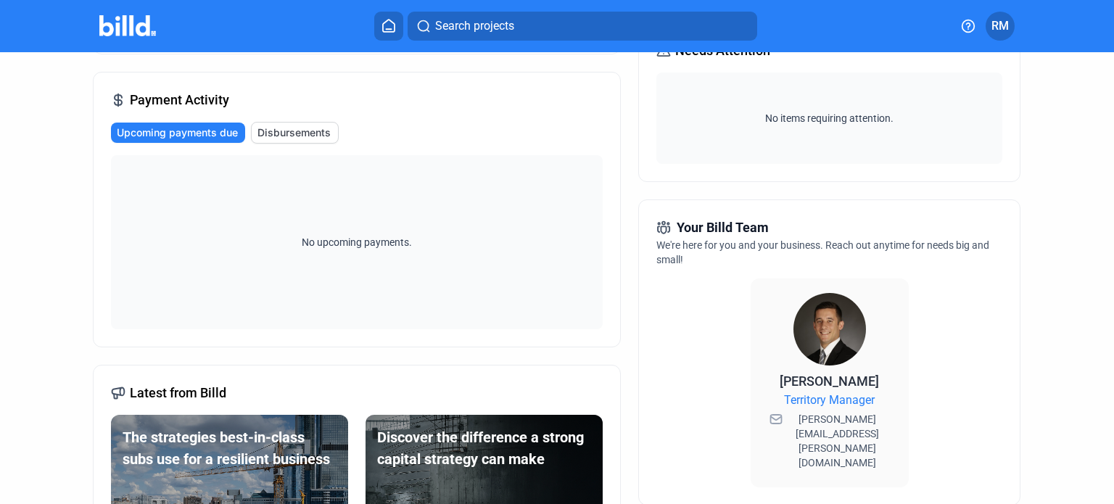
scroll to position [0, 0]
